Goal: Obtain resource: Obtain resource

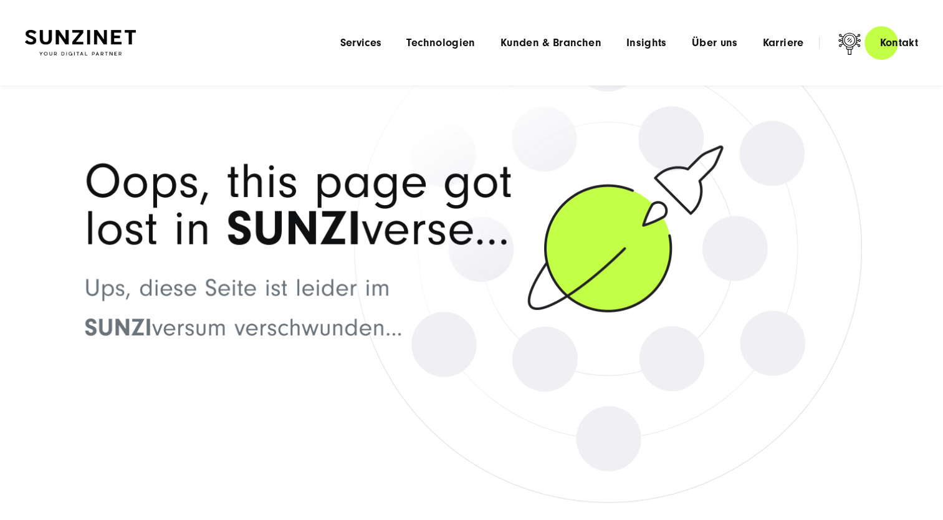
scroll to position [62, 0]
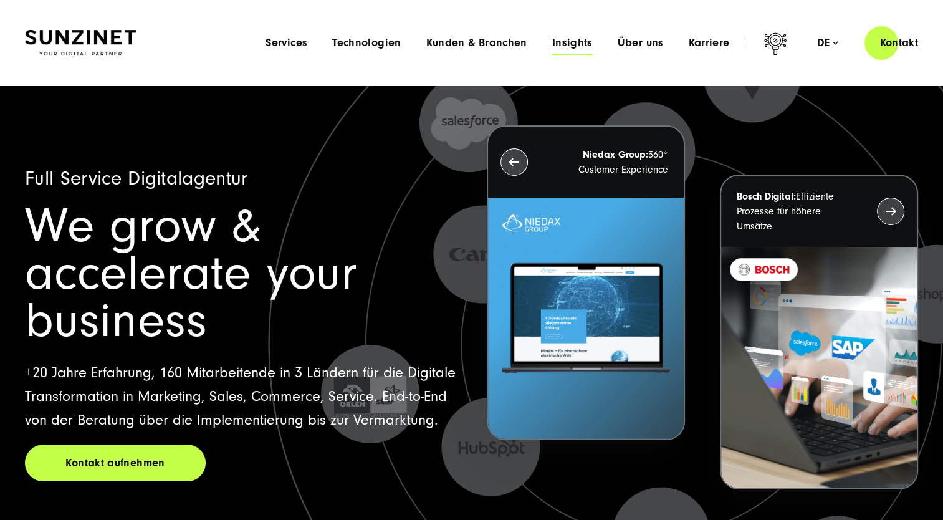
click at [563, 42] on span "Insights" at bounding box center [572, 43] width 41 height 12
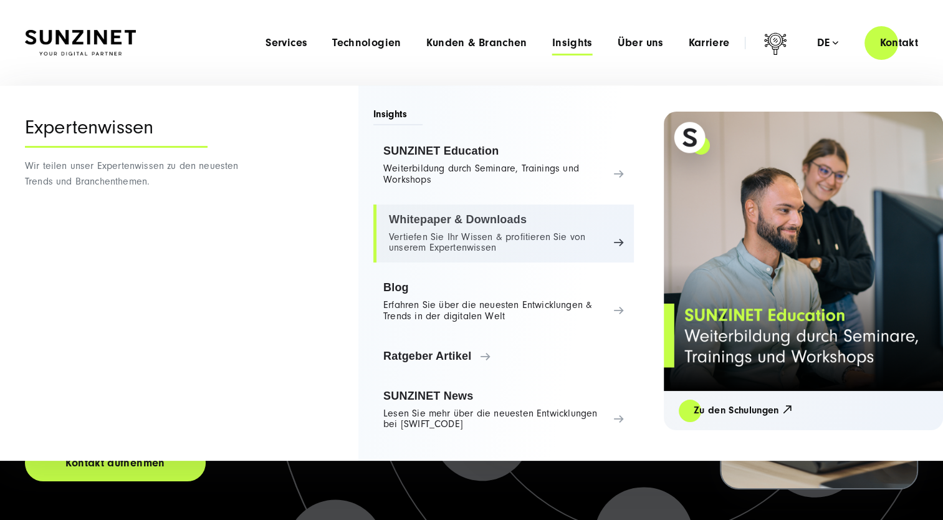
click at [488, 218] on link "Whitepaper & Downloads Vertiefen Sie Ihr Wissen & profitieren Sie von unserem E…" at bounding box center [503, 233] width 261 height 59
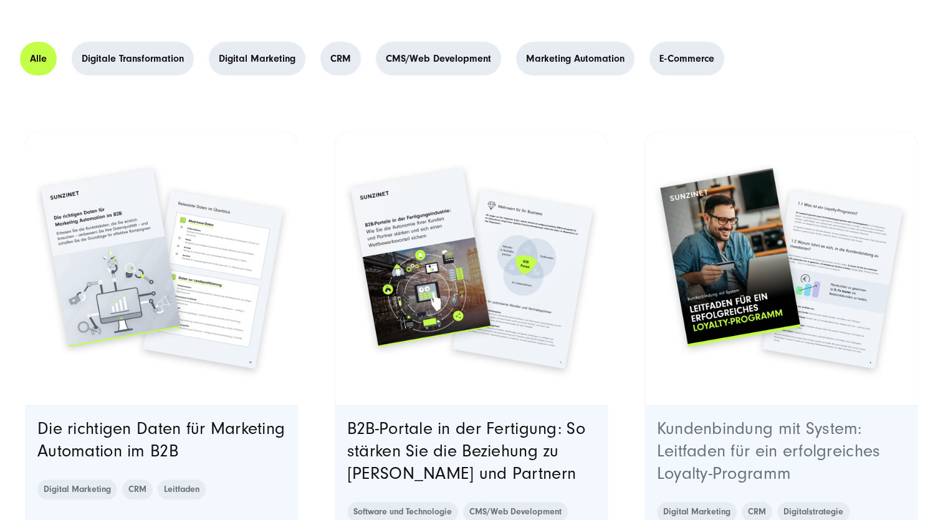
scroll to position [499, 0]
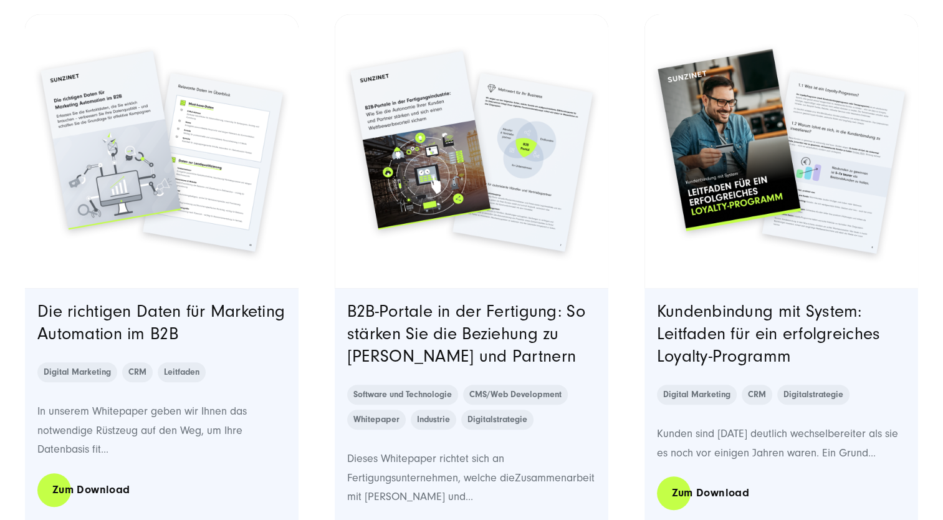
click at [733, 146] on img "Featured image: Leitfaden für ein erfolgreiches Loyalty-Programm | PDF zum Down…" at bounding box center [780, 150] width 279 height 279
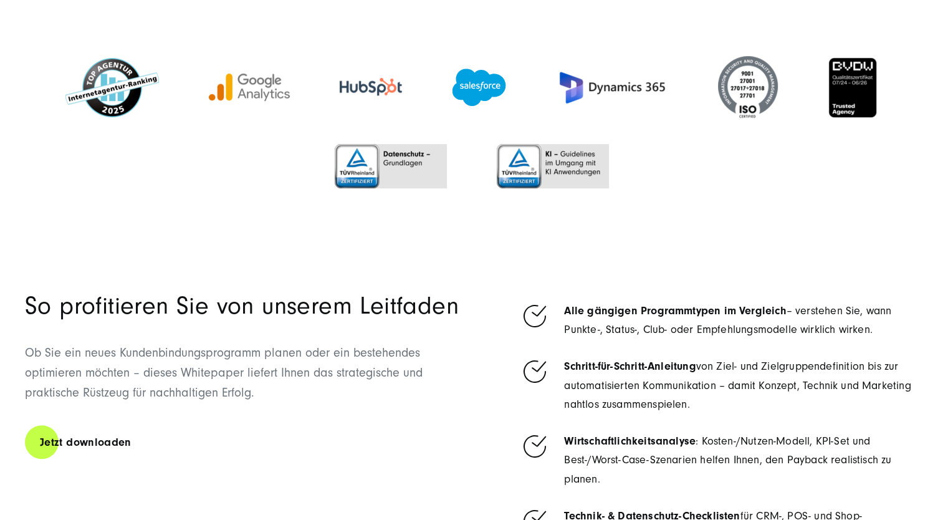
scroll to position [623, 0]
